Goal: Task Accomplishment & Management: Manage account settings

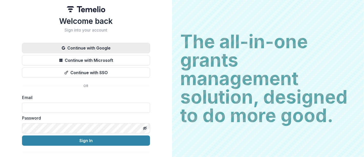
click at [76, 48] on button "Continue with Google" at bounding box center [86, 48] width 128 height 10
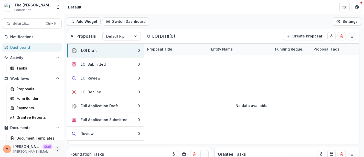
click at [55, 148] on button "More" at bounding box center [58, 149] width 6 height 6
click at [141, 8] on header "Default" at bounding box center [214, 7] width 300 height 14
click at [28, 98] on div "Form Builder" at bounding box center [36, 98] width 41 height 5
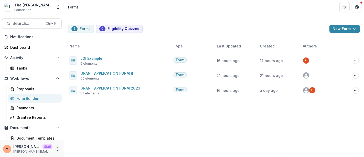
click at [56, 147] on icon "More" at bounding box center [58, 149] width 4 height 4
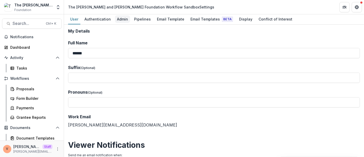
click at [119, 20] on div "Admin" at bounding box center [122, 18] width 15 height 7
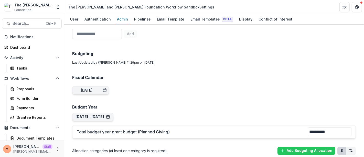
scroll to position [228, 0]
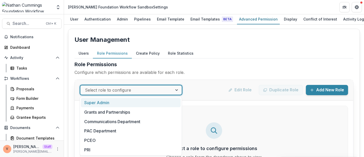
click at [175, 88] on div at bounding box center [177, 89] width 9 height 9
click at [155, 92] on div at bounding box center [126, 89] width 83 height 7
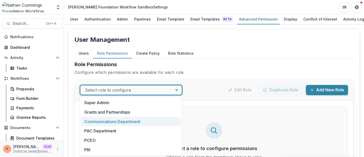
click at [110, 122] on div "Communications Department" at bounding box center [131, 121] width 100 height 9
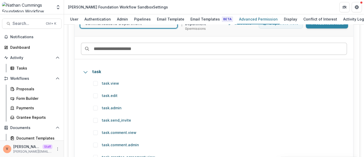
scroll to position [78, 0]
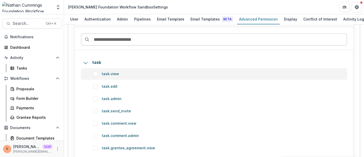
click at [97, 73] on span at bounding box center [95, 74] width 5 height 5
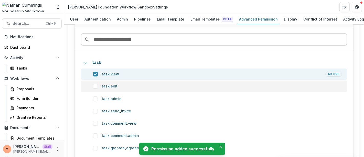
click at [96, 86] on span at bounding box center [95, 86] width 5 height 5
click at [220, 147] on icon "Close" at bounding box center [221, 146] width 3 height 3
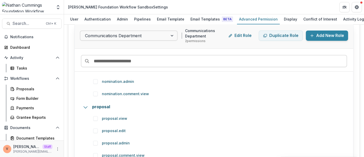
scroll to position [171, 0]
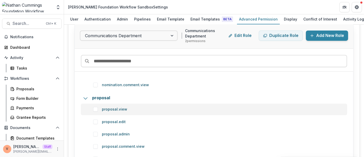
click at [119, 108] on p "proposal.view" at bounding box center [222, 109] width 240 height 5
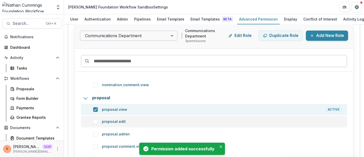
click at [95, 120] on span at bounding box center [95, 121] width 5 height 5
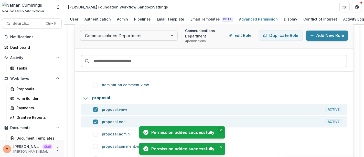
click at [220, 130] on icon "Close" at bounding box center [221, 130] width 3 height 3
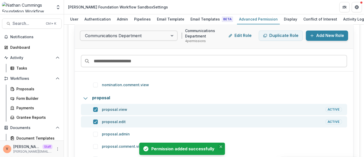
click at [221, 147] on icon "Close" at bounding box center [221, 146] width 3 height 3
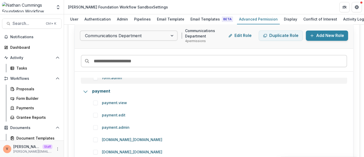
scroll to position [313, 0]
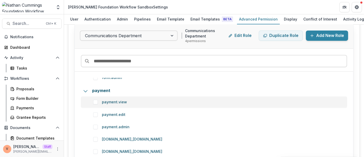
click at [96, 100] on span at bounding box center [95, 102] width 5 height 5
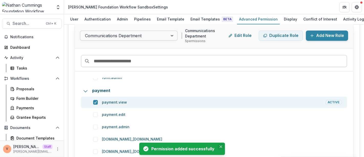
click at [221, 146] on icon "Close" at bounding box center [221, 146] width 3 height 3
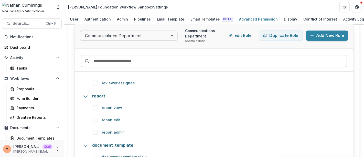
scroll to position [455, 0]
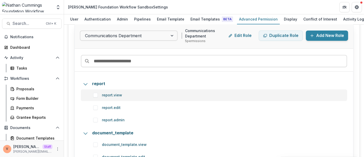
click at [96, 95] on span at bounding box center [95, 95] width 5 height 5
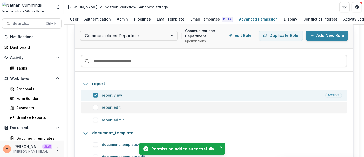
click at [96, 107] on span at bounding box center [95, 107] width 5 height 5
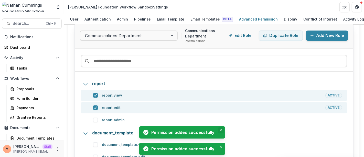
click at [220, 131] on icon "Close" at bounding box center [221, 130] width 3 height 3
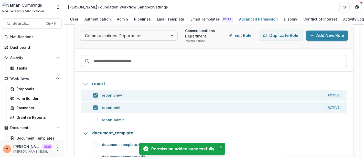
click at [222, 146] on icon "Close" at bounding box center [221, 146] width 3 height 3
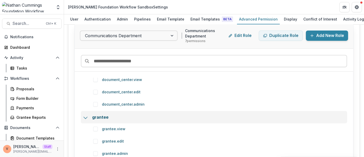
scroll to position [598, 0]
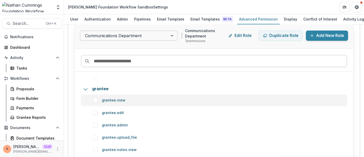
click at [95, 98] on span at bounding box center [95, 100] width 5 height 5
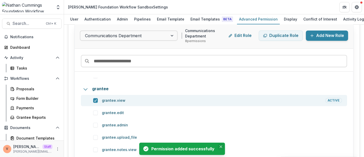
click at [220, 146] on icon "Close" at bounding box center [221, 146] width 3 height 3
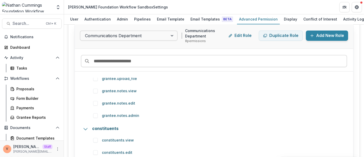
scroll to position [683, 0]
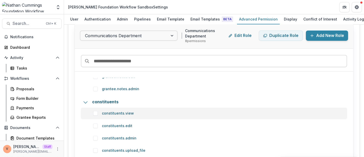
click at [122, 112] on p "constituents.view" at bounding box center [222, 113] width 240 height 5
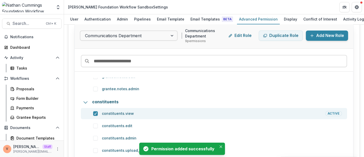
click at [119, 124] on p "constituents.edit" at bounding box center [222, 125] width 240 height 5
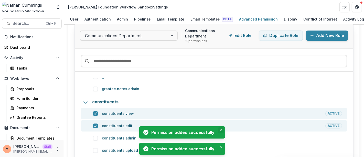
click at [220, 131] on icon "Close" at bounding box center [221, 130] width 3 height 3
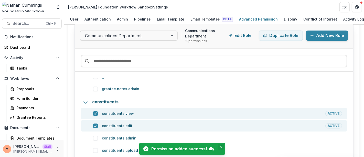
click at [221, 147] on icon "Close" at bounding box center [221, 146] width 3 height 3
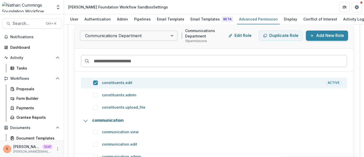
scroll to position [740, 0]
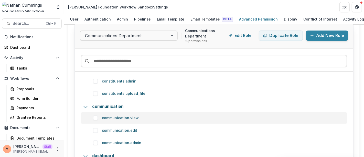
click at [94, 117] on span at bounding box center [95, 118] width 5 height 5
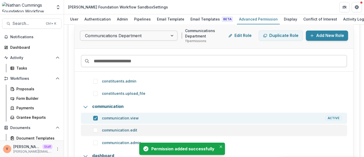
click at [96, 130] on span at bounding box center [95, 130] width 5 height 5
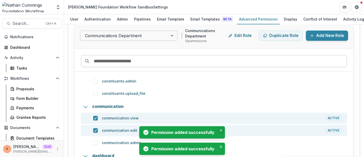
click at [221, 131] on icon "Close" at bounding box center [221, 130] width 3 height 3
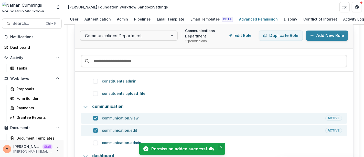
click at [221, 146] on icon "Close" at bounding box center [221, 146] width 3 height 3
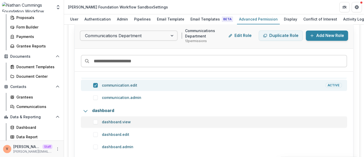
scroll to position [797, 0]
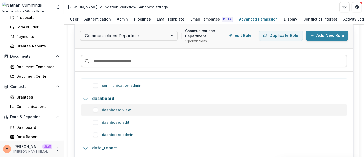
click at [95, 109] on span at bounding box center [95, 110] width 5 height 5
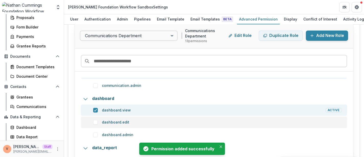
click at [97, 121] on span at bounding box center [95, 122] width 5 height 5
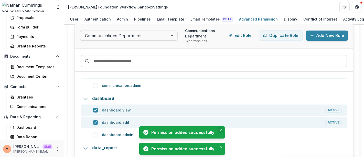
click at [221, 132] on button "Close" at bounding box center [221, 130] width 6 height 6
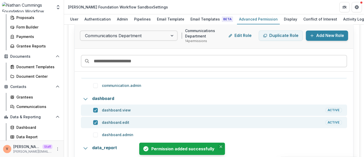
click at [220, 146] on icon "Close" at bounding box center [221, 146] width 3 height 3
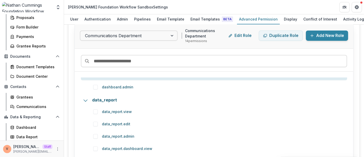
scroll to position [854, 0]
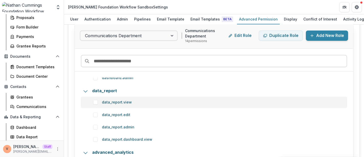
click at [95, 103] on span at bounding box center [95, 102] width 5 height 5
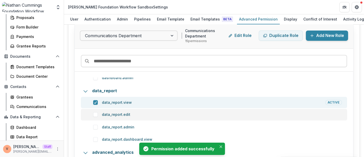
click at [97, 115] on span at bounding box center [95, 114] width 5 height 5
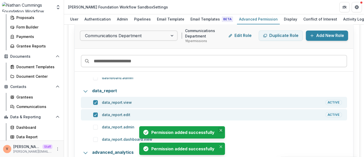
click at [220, 131] on icon "Close" at bounding box center [221, 130] width 3 height 3
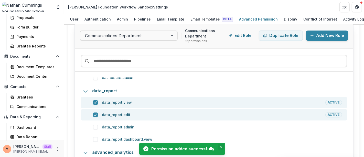
click at [221, 146] on icon "Close" at bounding box center [221, 146] width 3 height 3
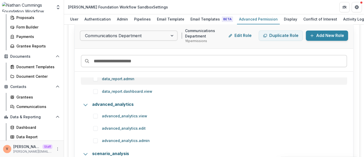
scroll to position [911, 0]
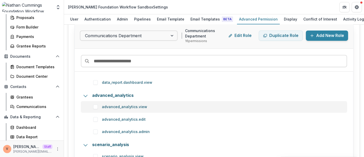
click at [95, 107] on span at bounding box center [95, 107] width 5 height 5
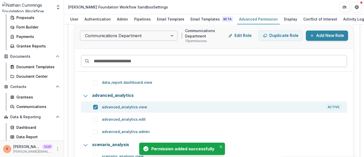
click at [95, 120] on span at bounding box center [95, 119] width 5 height 5
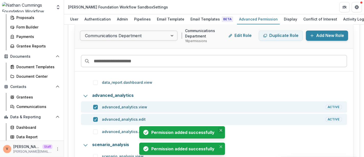
click at [222, 129] on icon "Close" at bounding box center [221, 130] width 3 height 3
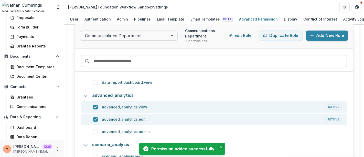
click at [220, 147] on icon "Close" at bounding box center [221, 146] width 3 height 3
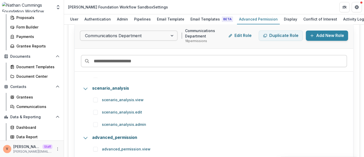
scroll to position [968, 0]
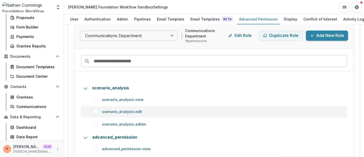
click at [96, 111] on span at bounding box center [95, 111] width 5 height 5
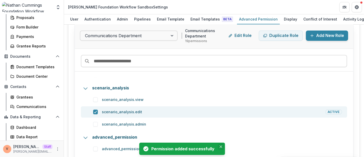
click at [220, 147] on icon "Close" at bounding box center [221, 146] width 3 height 3
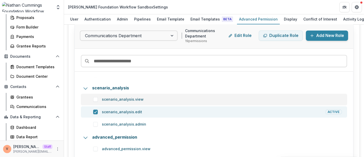
click at [96, 99] on span at bounding box center [95, 99] width 5 height 5
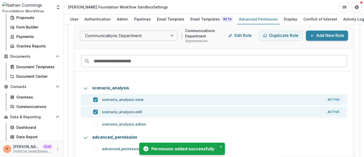
click at [223, 146] on button "Close" at bounding box center [221, 147] width 6 height 6
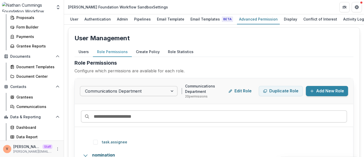
scroll to position [0, 0]
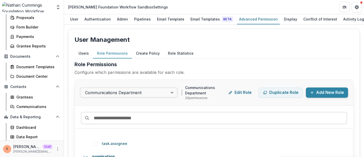
click at [141, 49] on button "Create Policy" at bounding box center [148, 53] width 32 height 10
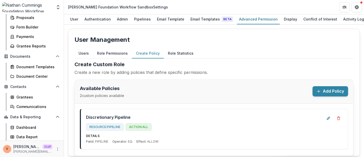
click at [333, 91] on button "Add Policy" at bounding box center [331, 91] width 36 height 10
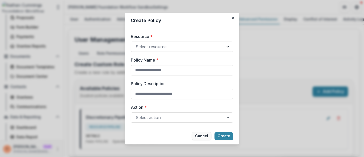
click at [203, 137] on button "Cancel" at bounding box center [202, 136] width 20 height 8
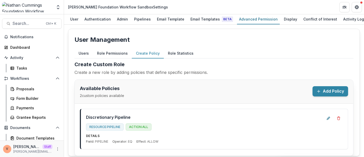
click at [329, 93] on button "Add Policy" at bounding box center [331, 91] width 36 height 10
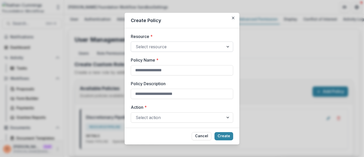
click at [219, 46] on div at bounding box center [178, 46] width 84 height 7
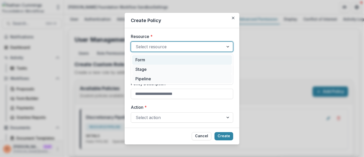
click at [151, 60] on div "Form" at bounding box center [182, 59] width 100 height 9
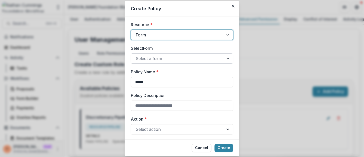
click at [157, 59] on div at bounding box center [178, 58] width 84 height 7
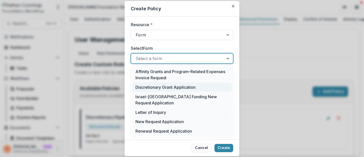
click at [163, 89] on div "Discretionary Grant Application" at bounding box center [182, 87] width 100 height 9
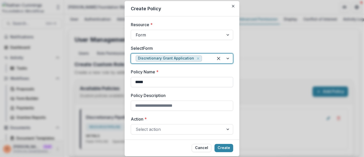
click at [151, 82] on input "*****" at bounding box center [182, 82] width 103 height 10
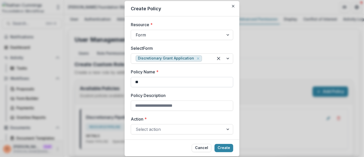
type input "*"
drag, startPoint x: 164, startPoint y: 82, endPoint x: 92, endPoint y: 82, distance: 71.8
click at [92, 82] on div "**********" at bounding box center [182, 78] width 364 height 157
paste input
type input "*****"
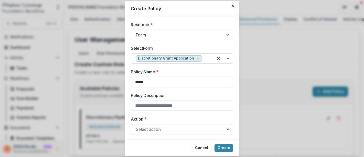
click at [157, 106] on input "Policy Description" at bounding box center [182, 105] width 103 height 10
click at [146, 82] on input "*****" at bounding box center [182, 82] width 103 height 10
click at [205, 149] on button "Cancel" at bounding box center [202, 148] width 20 height 8
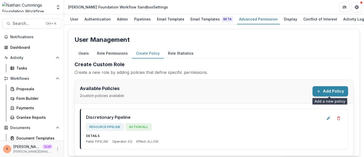
click at [330, 91] on button "Add Policy" at bounding box center [331, 91] width 36 height 10
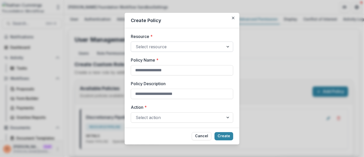
click at [192, 47] on div at bounding box center [178, 46] width 84 height 7
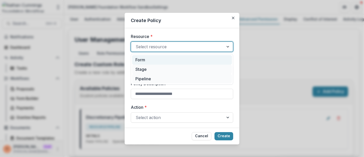
click at [150, 62] on div "Form" at bounding box center [182, 59] width 100 height 9
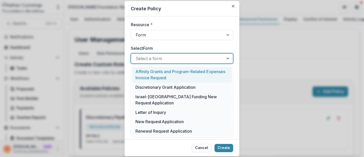
click at [167, 59] on div at bounding box center [178, 58] width 84 height 7
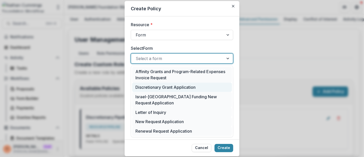
click at [162, 88] on div "Discretionary Grant Application" at bounding box center [182, 87] width 100 height 9
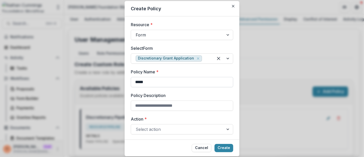
click at [158, 80] on input "*****" at bounding box center [182, 82] width 103 height 10
click at [173, 83] on input "**********" at bounding box center [182, 82] width 103 height 10
type input "**********"
click at [162, 106] on input "Policy Description" at bounding box center [182, 105] width 103 height 10
click at [155, 107] on input "Policy Description" at bounding box center [182, 105] width 103 height 10
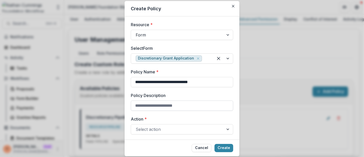
paste input "**********"
type input "**********"
click at [189, 128] on div at bounding box center [178, 129] width 84 height 7
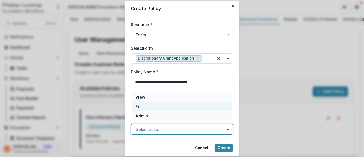
click at [154, 108] on div "Edit" at bounding box center [182, 106] width 100 height 9
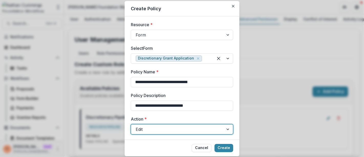
click at [163, 126] on div at bounding box center [178, 129] width 84 height 7
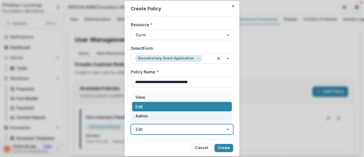
click at [151, 116] on div "Admin" at bounding box center [182, 115] width 100 height 9
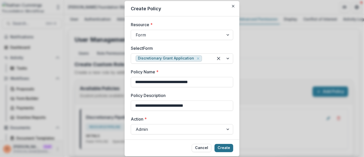
click at [228, 149] on button "Create" at bounding box center [224, 148] width 19 height 8
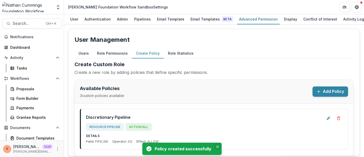
click at [217, 146] on icon "Close" at bounding box center [218, 146] width 3 height 3
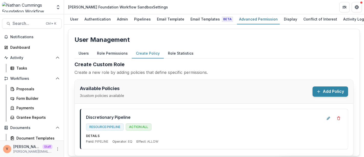
click at [115, 54] on button "Role Permissions" at bounding box center [112, 53] width 39 height 10
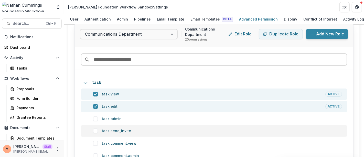
scroll to position [30, 0]
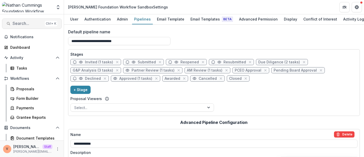
drag, startPoint x: 24, startPoint y: 23, endPoint x: 20, endPoint y: 24, distance: 4.2
click at [20, 24] on span "Search..." at bounding box center [28, 23] width 30 height 5
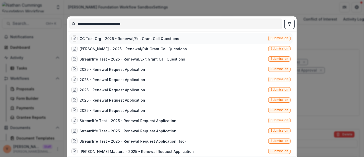
type input "**********"
click at [150, 36] on div "CC Test Org - 2025 - Renewal/Exit Grant Call Questions" at bounding box center [130, 38] width 100 height 5
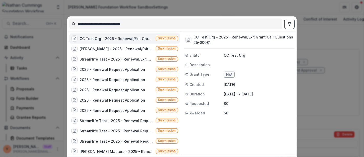
click at [143, 38] on div "CC Test Org - 2025 - Renewal/Exit Grant Call Questions" at bounding box center [117, 38] width 74 height 5
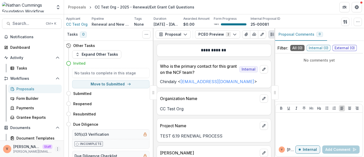
click at [56, 150] on icon "More" at bounding box center [58, 149] width 4 height 4
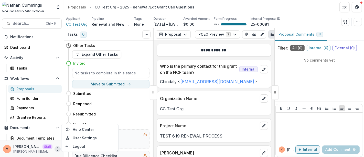
click at [106, 23] on p "Renewal and New Grants Pipeline" at bounding box center [111, 24] width 38 height 5
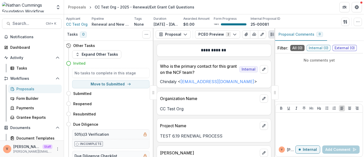
click at [102, 24] on p "Renewal and New Grants Pipeline" at bounding box center [111, 24] width 38 height 5
drag, startPoint x: 101, startPoint y: 24, endPoint x: 129, endPoint y: 25, distance: 27.9
click at [129, 25] on p "Renewal and New Grants Pipeline" at bounding box center [111, 24] width 38 height 5
click at [120, 25] on p "Renewal and New Grants Pipeline" at bounding box center [111, 24] width 38 height 5
click at [359, 22] on icon "button" at bounding box center [358, 22] width 4 height 4
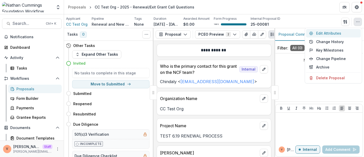
click at [332, 35] on button "Edit Attributes" at bounding box center [334, 33] width 55 height 8
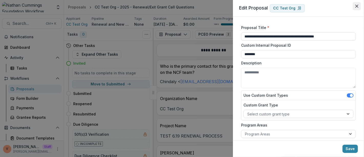
click at [358, 7] on icon "Close" at bounding box center [357, 6] width 3 height 3
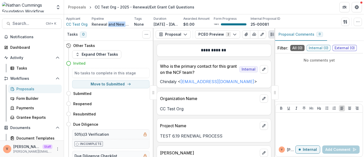
drag, startPoint x: 107, startPoint y: 23, endPoint x: 128, endPoint y: 23, distance: 20.8
click at [128, 23] on p "Renewal and New Grants Pipeline" at bounding box center [111, 24] width 38 height 5
click at [117, 30] on div "Tasks 0 Show Cancelled Tasks" at bounding box center [109, 34] width 90 height 13
click at [148, 33] on icon "Toggle View Cancelled Tasks" at bounding box center [147, 34] width 4 height 4
click at [117, 36] on div "Tasks 0 Show Cancelled Tasks" at bounding box center [109, 34] width 90 height 13
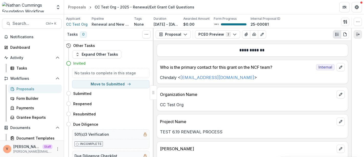
click at [358, 34] on icon "Expand right" at bounding box center [358, 34] width 4 height 4
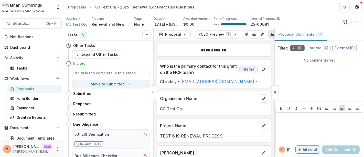
click at [272, 34] on line "Plaintext view" at bounding box center [273, 34] width 2 height 0
click at [272, 33] on icon "Plaintext view" at bounding box center [273, 34] width 4 height 4
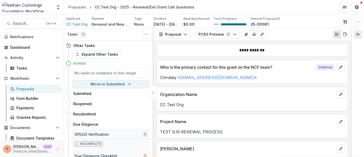
click at [359, 35] on icon "Expand right" at bounding box center [358, 34] width 4 height 4
drag, startPoint x: 91, startPoint y: 23, endPoint x: 126, endPoint y: 24, distance: 35.7
click at [126, 24] on div "Applicant CC Test Org Pipeline Renewal and New Grants Pipeline Tags None All ta…" at bounding box center [173, 21] width 215 height 11
click at [117, 24] on p "Renewal and New Grants Pipeline" at bounding box center [111, 24] width 38 height 5
click at [358, 24] on button "button" at bounding box center [358, 22] width 8 height 8
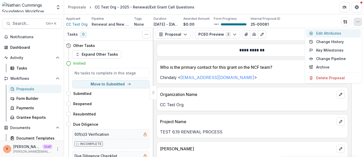
click at [328, 33] on button "Edit Attributes" at bounding box center [334, 33] width 55 height 8
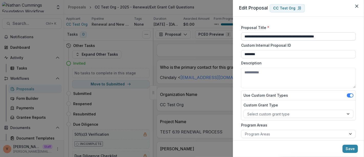
drag, startPoint x: 246, startPoint y: 36, endPoint x: 340, endPoint y: 36, distance: 94.8
click at [340, 36] on input "**********" at bounding box center [298, 36] width 115 height 8
click at [343, 36] on input "**********" at bounding box center [298, 36] width 115 height 8
click at [291, 21] on div "**********" at bounding box center [298, 79] width 131 height 124
click at [357, 8] on button "Close" at bounding box center [357, 6] width 8 height 8
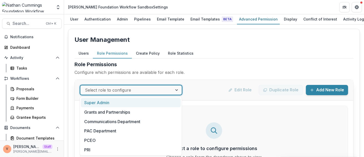
click at [172, 87] on div "Select role to configure" at bounding box center [126, 90] width 92 height 8
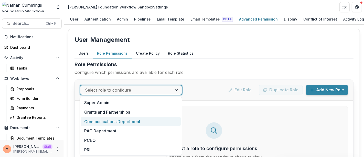
click at [118, 123] on div "Communications Department" at bounding box center [131, 121] width 100 height 9
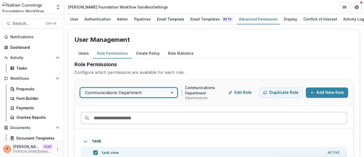
click at [134, 119] on input at bounding box center [214, 118] width 267 height 12
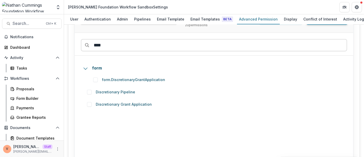
scroll to position [79, 0]
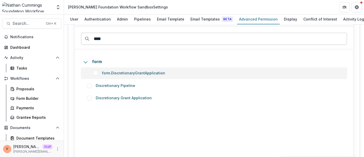
type input "****"
click at [95, 74] on span at bounding box center [95, 73] width 5 height 5
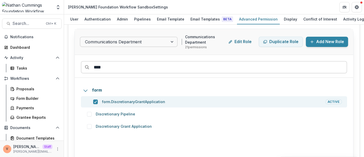
scroll to position [0, 0]
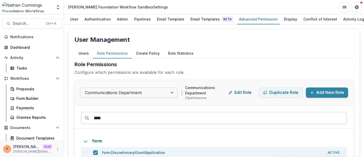
click at [154, 53] on button "Create Policy" at bounding box center [148, 53] width 32 height 10
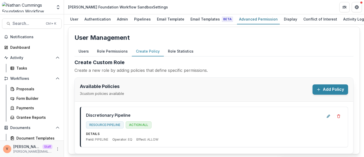
scroll to position [3, 0]
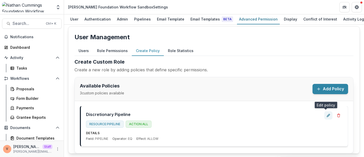
click at [325, 115] on button "Edit policy" at bounding box center [329, 115] width 8 height 8
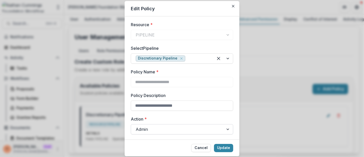
click at [214, 130] on div at bounding box center [178, 129] width 84 height 7
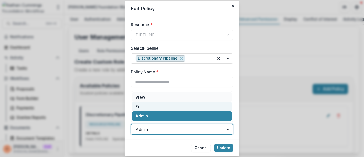
click at [165, 104] on div "Edit" at bounding box center [182, 106] width 100 height 9
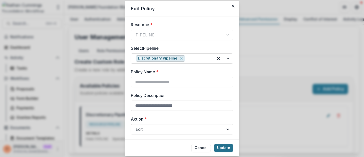
click at [229, 150] on button "Update" at bounding box center [223, 148] width 19 height 8
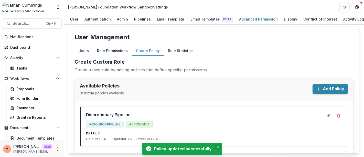
click at [218, 146] on icon "Close" at bounding box center [218, 146] width 3 height 3
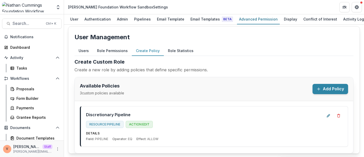
click at [115, 51] on button "Role Permissions" at bounding box center [112, 51] width 39 height 10
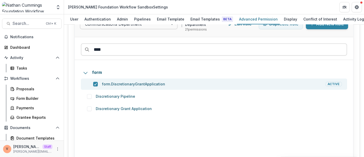
scroll to position [59, 0]
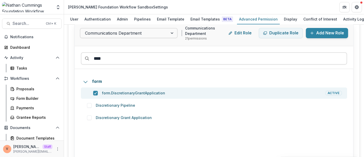
drag, startPoint x: 99, startPoint y: 55, endPoint x: 75, endPoint y: 55, distance: 24.4
click at [75, 55] on div "****" at bounding box center [214, 57] width 279 height 23
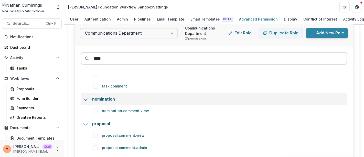
scroll to position [0, 0]
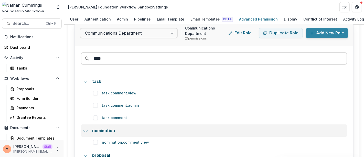
type input "****"
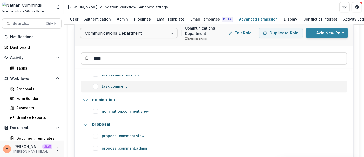
scroll to position [32, 0]
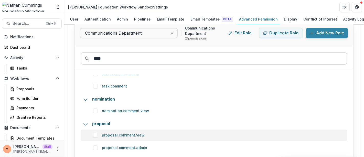
click at [95, 135] on span at bounding box center [95, 135] width 5 height 5
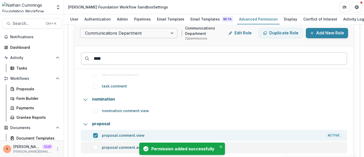
click at [96, 146] on span at bounding box center [95, 147] width 5 height 5
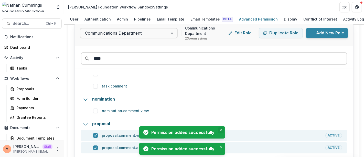
click at [222, 131] on icon "Close" at bounding box center [221, 130] width 3 height 3
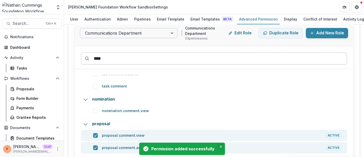
click at [221, 145] on button "Close" at bounding box center [221, 147] width 6 height 6
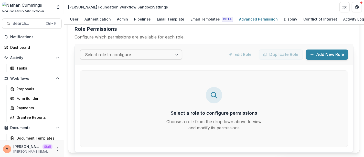
scroll to position [0, 0]
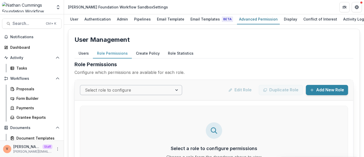
click at [179, 91] on div at bounding box center [177, 89] width 9 height 9
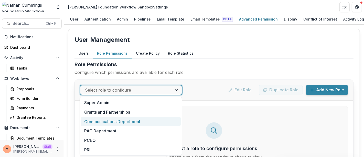
click at [116, 122] on div "Communications Department" at bounding box center [131, 121] width 100 height 9
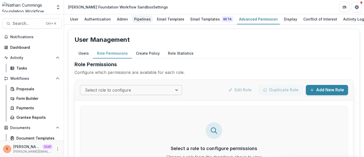
click at [137, 18] on div "Pipelines" at bounding box center [142, 18] width 21 height 7
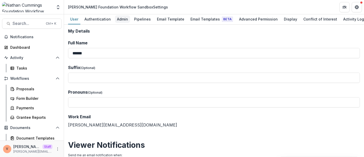
click at [121, 16] on div "Admin" at bounding box center [122, 18] width 15 height 7
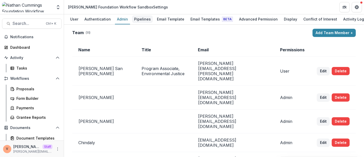
click at [139, 20] on div "Pipelines" at bounding box center [142, 18] width 21 height 7
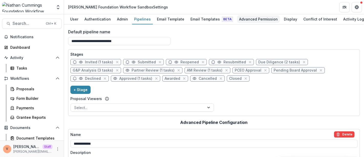
click at [252, 19] on div "Advanced Permission" at bounding box center [258, 18] width 43 height 7
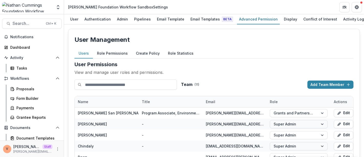
click at [115, 54] on button "Role Permissions" at bounding box center [112, 53] width 39 height 10
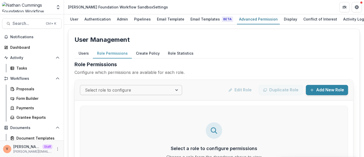
click at [146, 53] on button "Create Policy" at bounding box center [148, 53] width 32 height 10
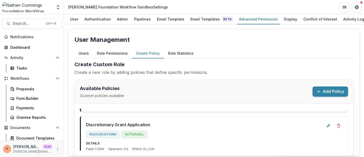
scroll to position [28, 0]
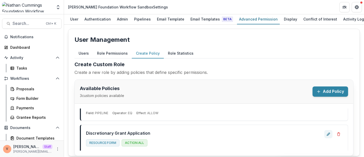
click at [327, 134] on icon "Edit policy" at bounding box center [329, 134] width 4 height 4
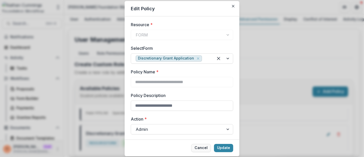
click at [205, 147] on button "Cancel" at bounding box center [201, 148] width 20 height 8
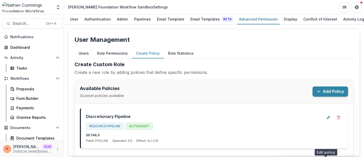
scroll to position [0, 0]
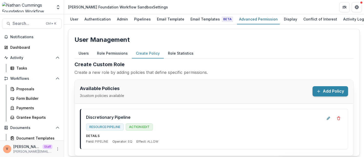
click at [333, 90] on button "Add Policy" at bounding box center [331, 91] width 36 height 10
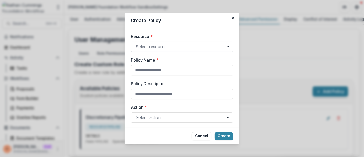
click at [209, 47] on div at bounding box center [178, 46] width 84 height 7
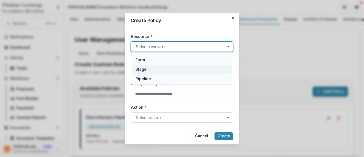
click at [152, 69] on div "Stage" at bounding box center [182, 69] width 100 height 9
type input "******"
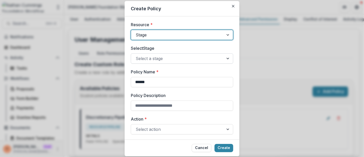
click at [157, 57] on div at bounding box center [178, 58] width 84 height 7
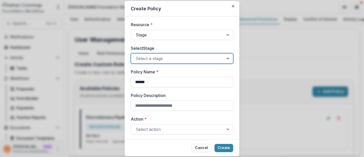
click at [164, 60] on div at bounding box center [178, 58] width 84 height 7
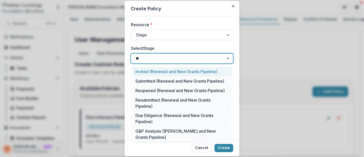
type input "*"
click at [234, 5] on icon "Close" at bounding box center [233, 6] width 3 height 3
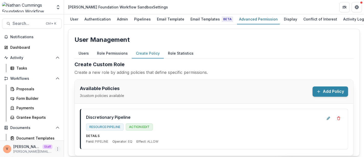
click at [56, 150] on icon "More" at bounding box center [58, 149] width 4 height 4
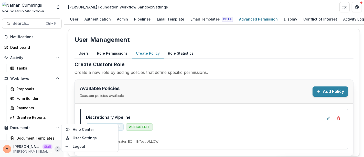
click at [226, 67] on h2 "Create Custom Role" at bounding box center [214, 64] width 279 height 8
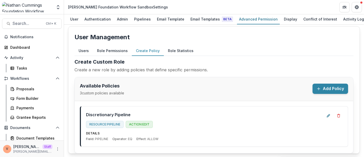
click at [339, 87] on button "Add Policy" at bounding box center [331, 89] width 36 height 10
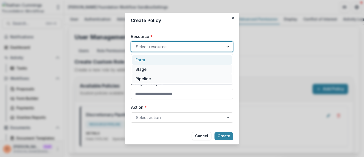
click at [170, 47] on div at bounding box center [178, 46] width 84 height 7
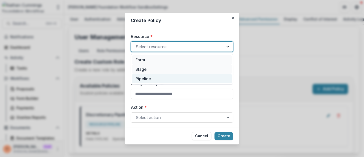
click at [150, 77] on div "Pipeline" at bounding box center [182, 78] width 100 height 9
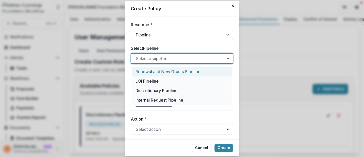
click at [154, 59] on div at bounding box center [178, 58] width 84 height 7
click at [158, 71] on div "Renewal and New Grants Pipeline" at bounding box center [182, 71] width 100 height 9
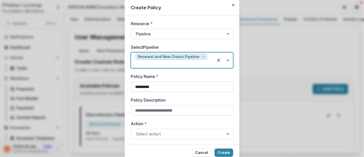
click at [158, 82] on input "*********" at bounding box center [182, 87] width 103 height 10
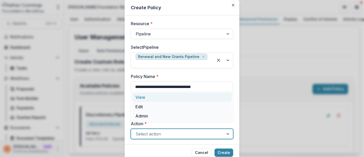
click at [155, 130] on div at bounding box center [178, 133] width 84 height 7
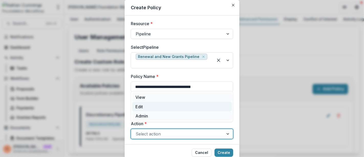
click at [147, 107] on div "Edit" at bounding box center [182, 106] width 100 height 9
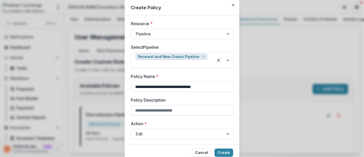
click at [149, 107] on input "Policy Description" at bounding box center [182, 110] width 103 height 10
click at [214, 24] on label "Resource *" at bounding box center [180, 24] width 99 height 6
click at [137, 31] on input "Resource *" at bounding box center [136, 34] width 1 height 6
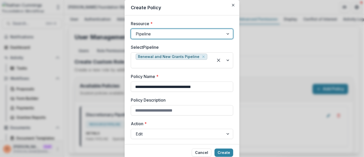
click at [228, 34] on div at bounding box center [228, 34] width 9 height 10
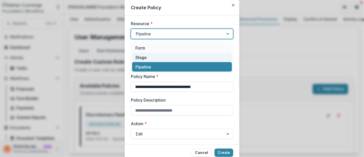
click at [149, 59] on div "Stage" at bounding box center [182, 57] width 100 height 9
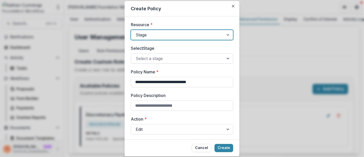
click at [157, 59] on div at bounding box center [178, 58] width 84 height 7
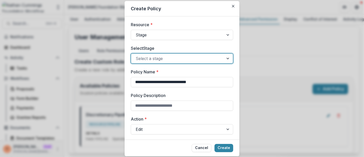
click at [226, 56] on div at bounding box center [228, 59] width 9 height 10
click at [229, 59] on div at bounding box center [228, 59] width 9 height 10
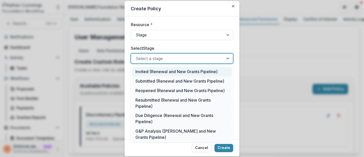
click at [193, 74] on div "Invited (Renewal and New Grants Pipeline)" at bounding box center [182, 71] width 100 height 9
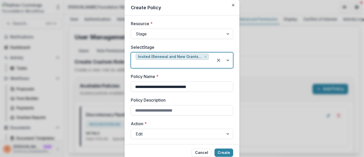
click at [185, 75] on label "Policy Name *" at bounding box center [180, 76] width 99 height 6
click at [185, 82] on input "**********" at bounding box center [182, 87] width 103 height 10
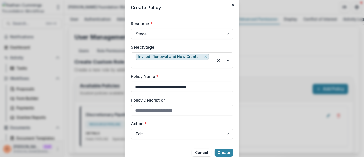
type input "**********"
click at [193, 75] on label "Policy Name *" at bounding box center [180, 76] width 99 height 6
click at [193, 82] on input "**********" at bounding box center [182, 87] width 103 height 10
click at [175, 114] on input "Policy Description" at bounding box center [182, 110] width 103 height 10
click at [171, 124] on label "Action *" at bounding box center [180, 123] width 99 height 6
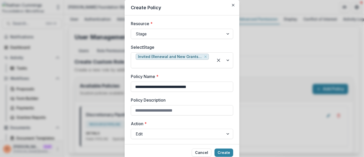
click at [137, 131] on input "Action *" at bounding box center [136, 134] width 1 height 6
click at [206, 153] on button "Cancel" at bounding box center [202, 152] width 20 height 8
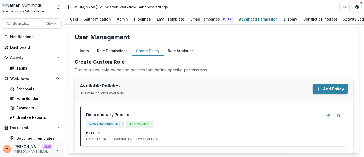
click at [247, 46] on div "Users Role Permissions Create Policy Role Statistics" at bounding box center [214, 51] width 279 height 10
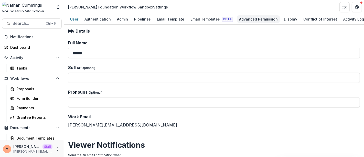
click at [255, 19] on div "Advanced Permission" at bounding box center [258, 18] width 43 height 7
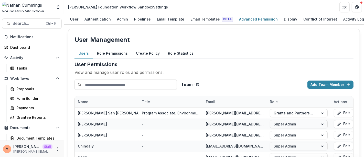
click at [105, 51] on button "Role Permissions" at bounding box center [112, 53] width 39 height 10
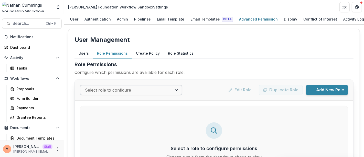
click at [176, 90] on div at bounding box center [177, 89] width 9 height 9
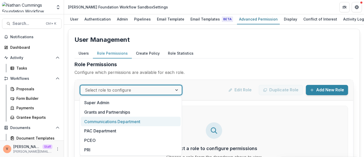
click at [132, 120] on div "Communications Department" at bounding box center [131, 121] width 100 height 9
